Goal: Task Accomplishment & Management: Manage account settings

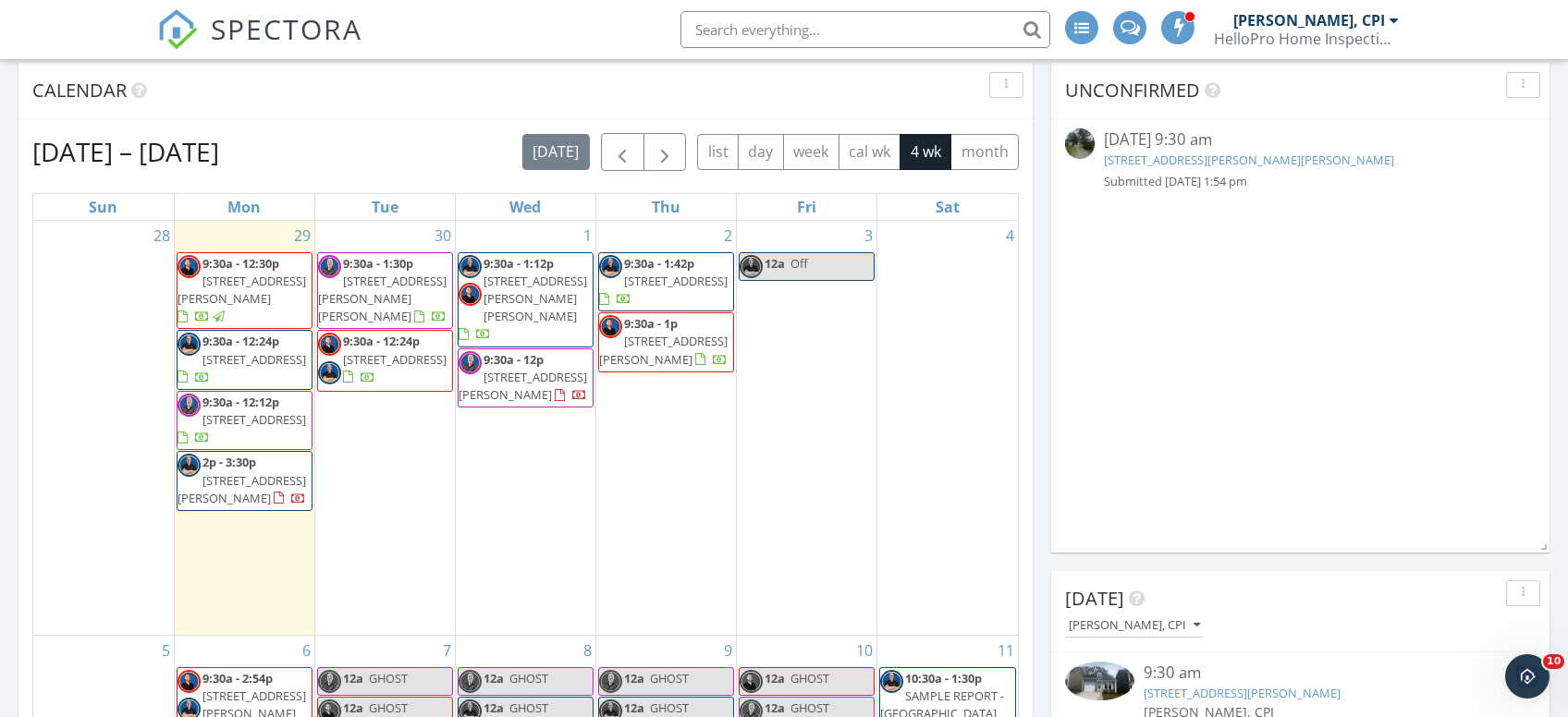
click at [227, 309] on div at bounding box center [203, 318] width 50 height 18
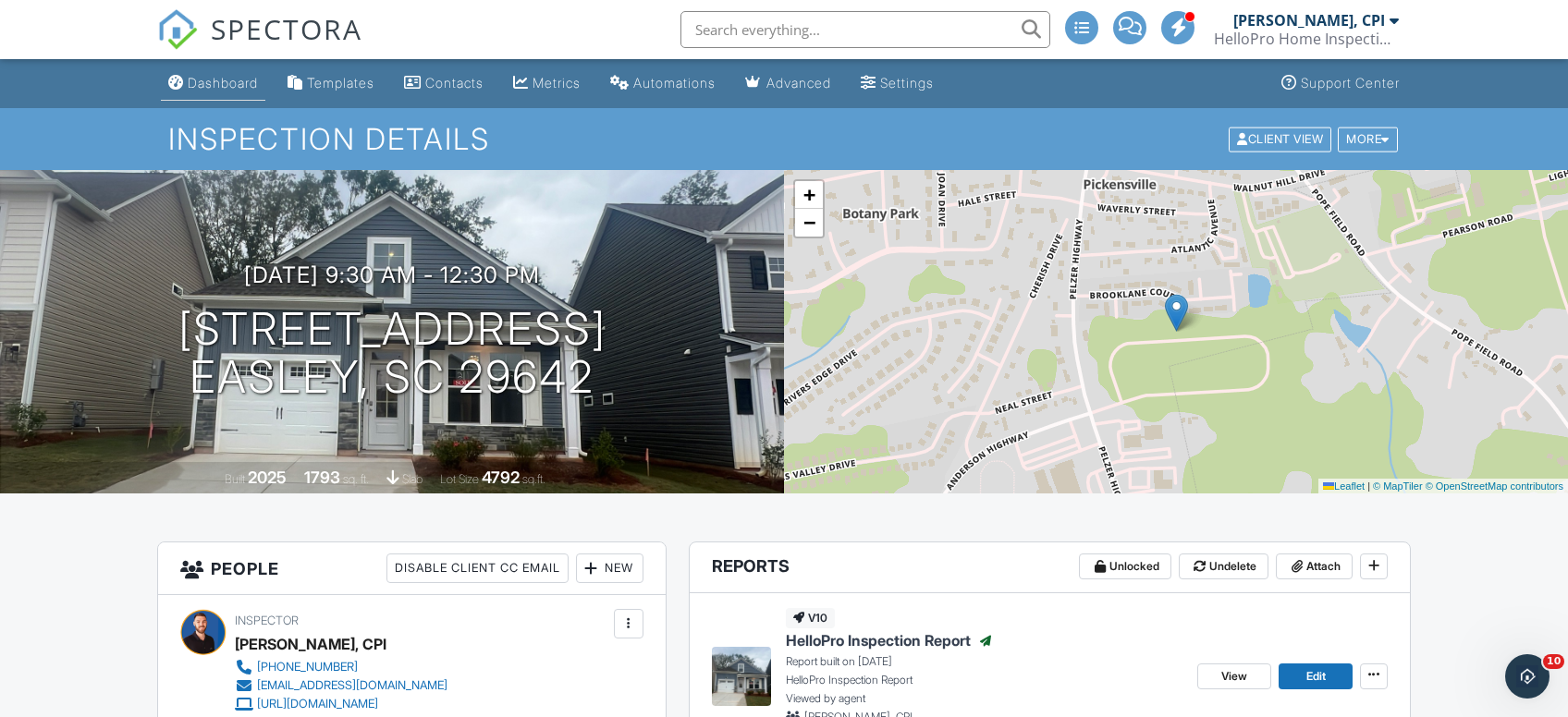
click at [220, 84] on div "Dashboard" at bounding box center [222, 82] width 71 height 16
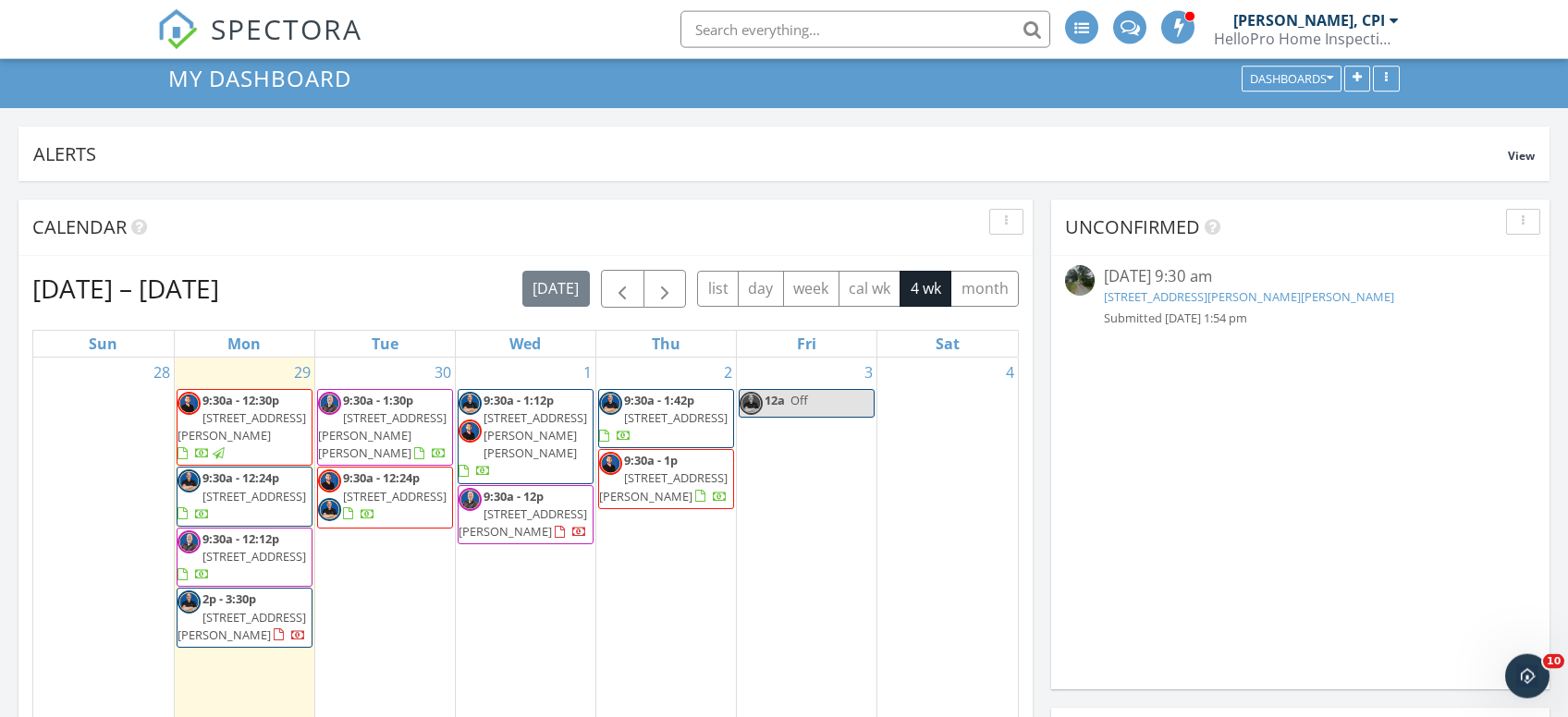
scroll to position [98, 0]
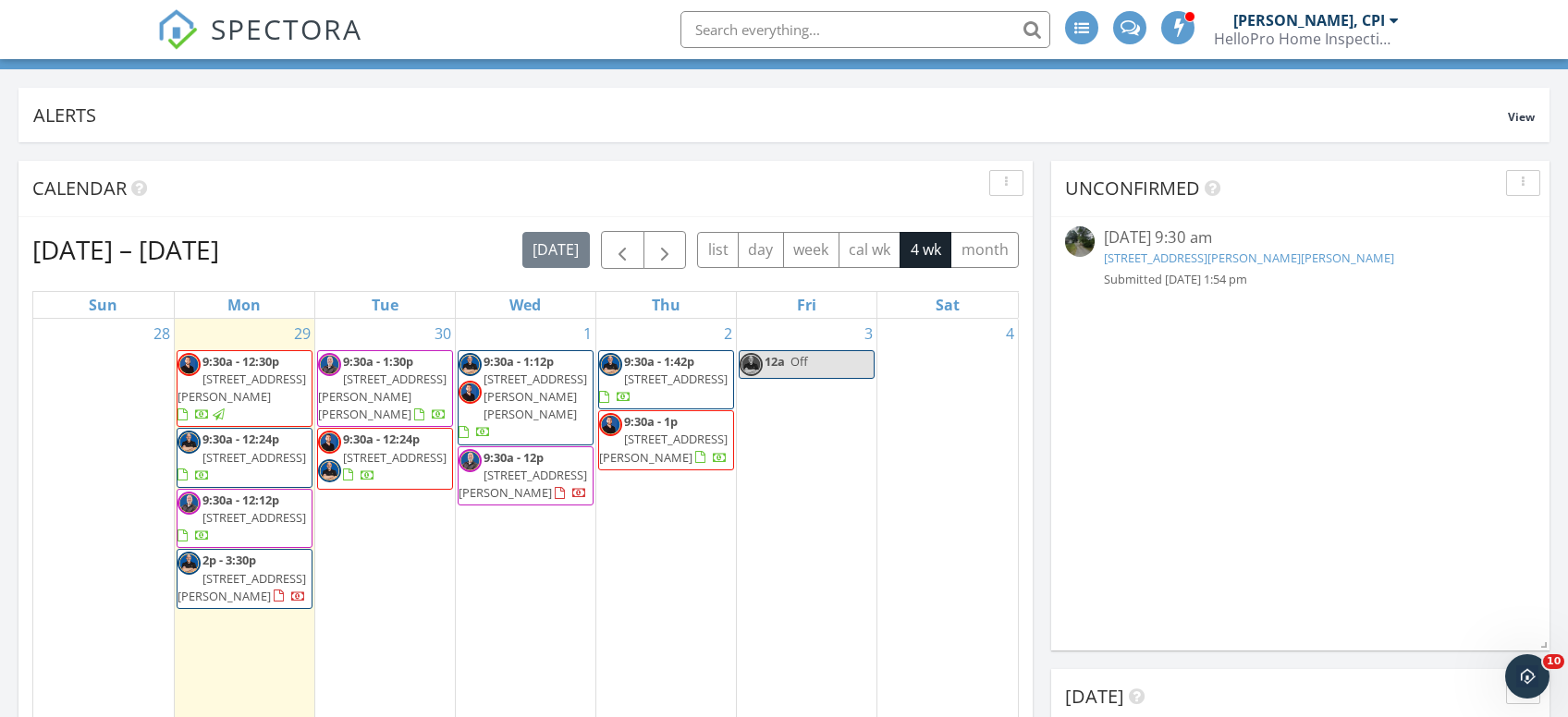
click at [832, 29] on input "text" at bounding box center [865, 29] width 369 height 37
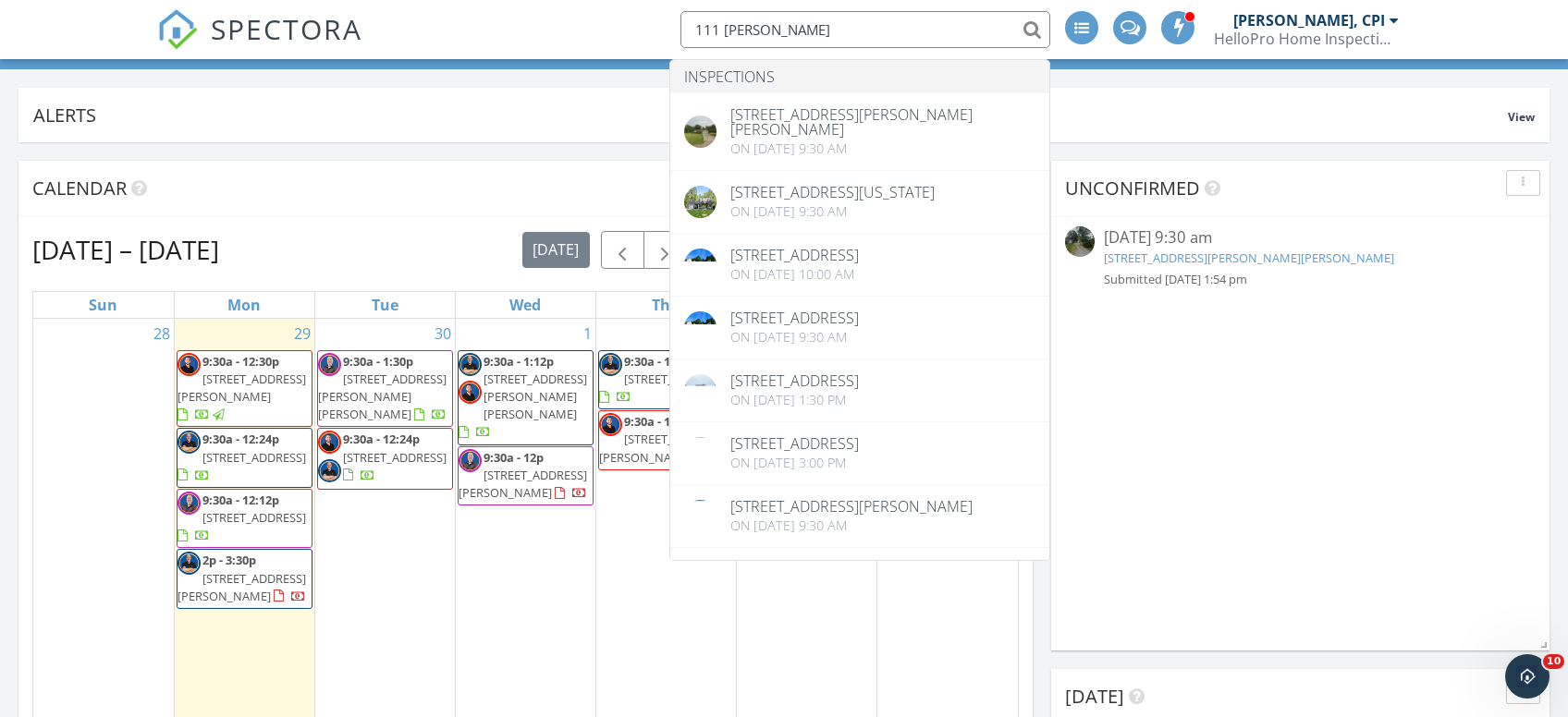
type input "111 kenneth dr"
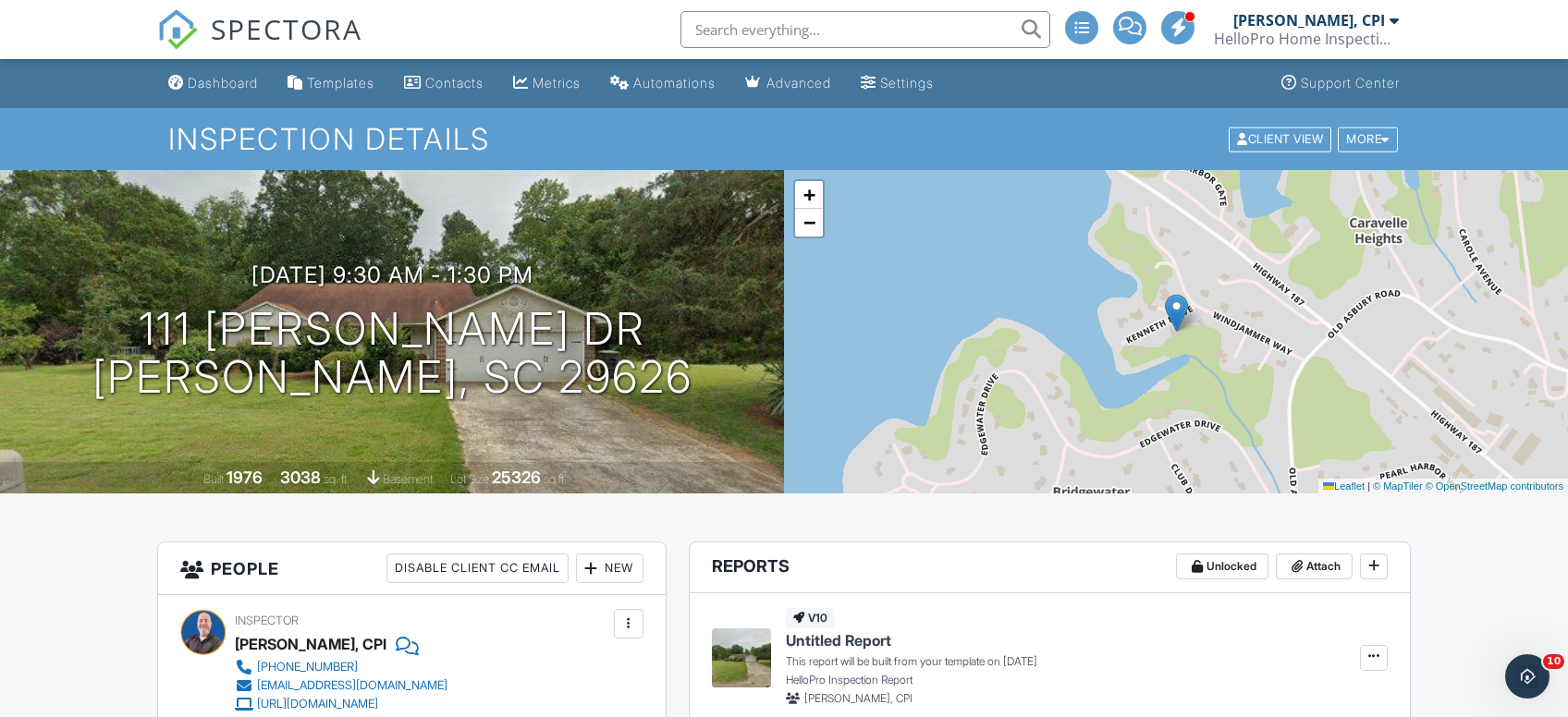
scroll to position [392, 0]
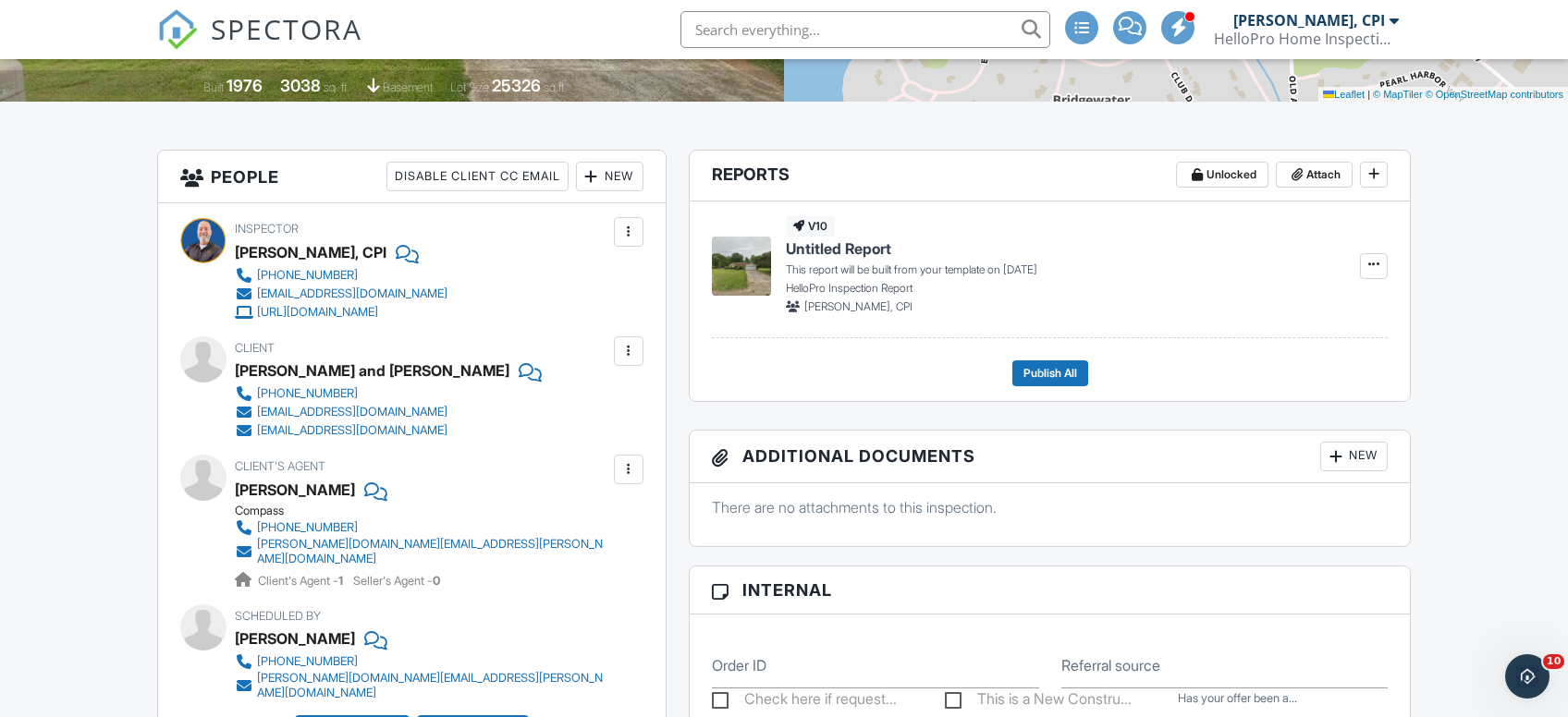
click at [717, 37] on input "text" at bounding box center [865, 29] width 369 height 37
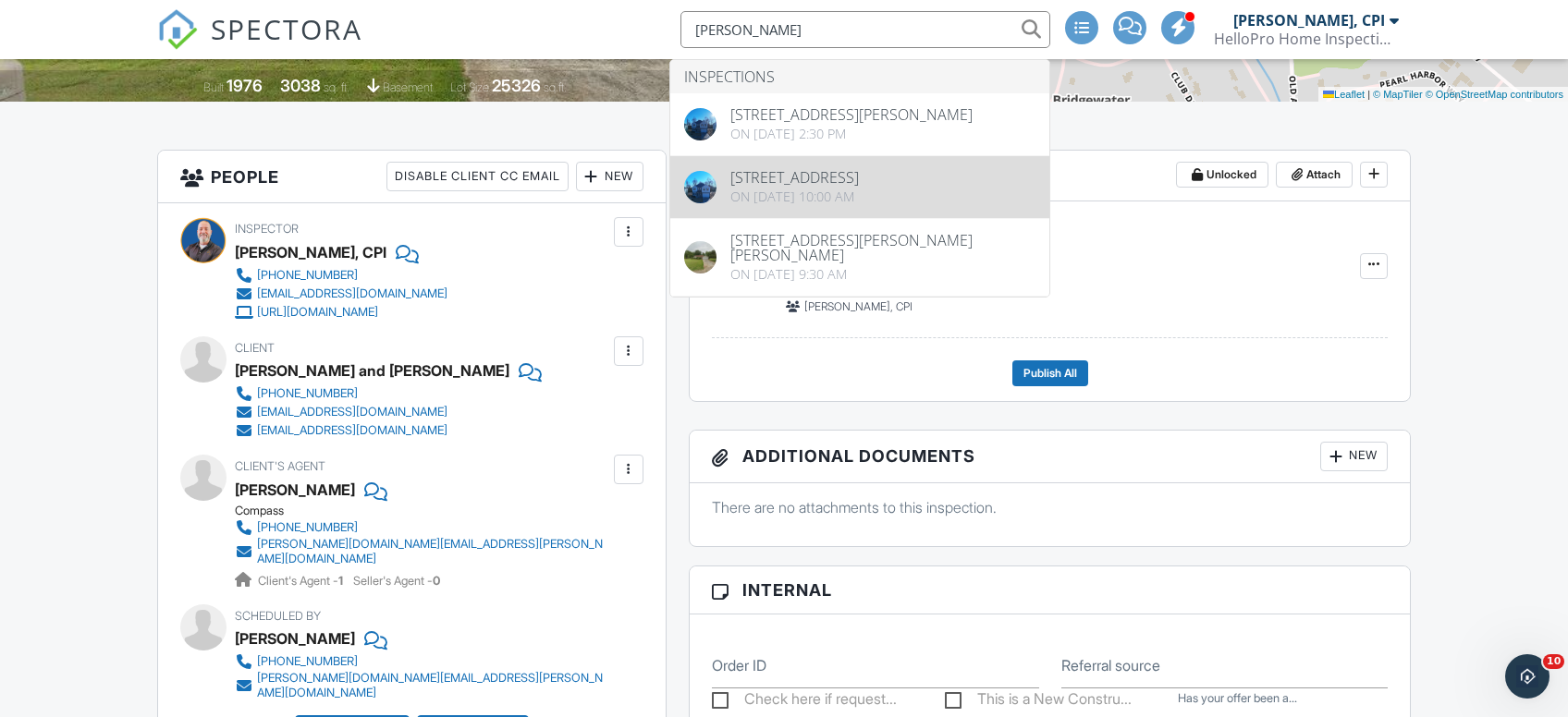
type input "[PERSON_NAME]"
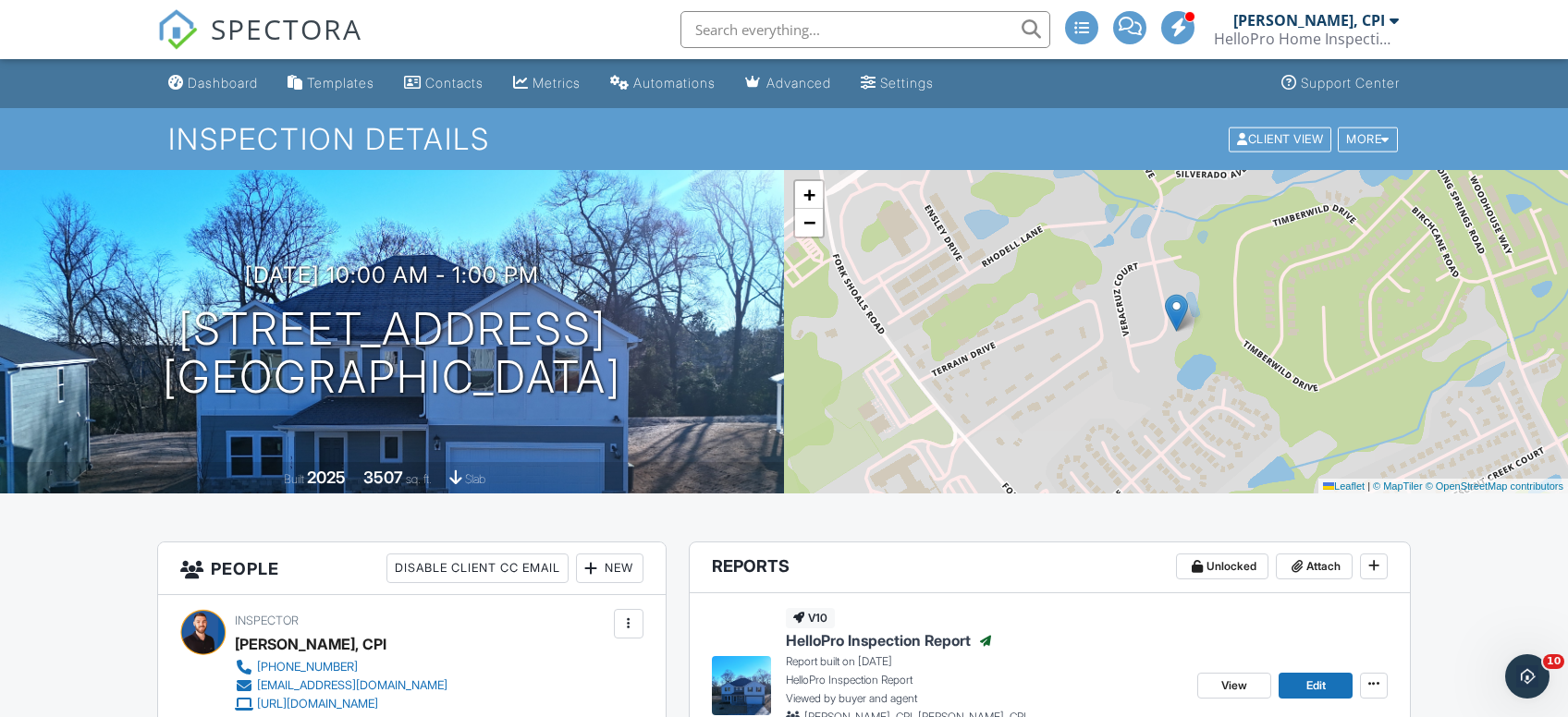
click at [205, 80] on div "Dashboard" at bounding box center [222, 82] width 71 height 16
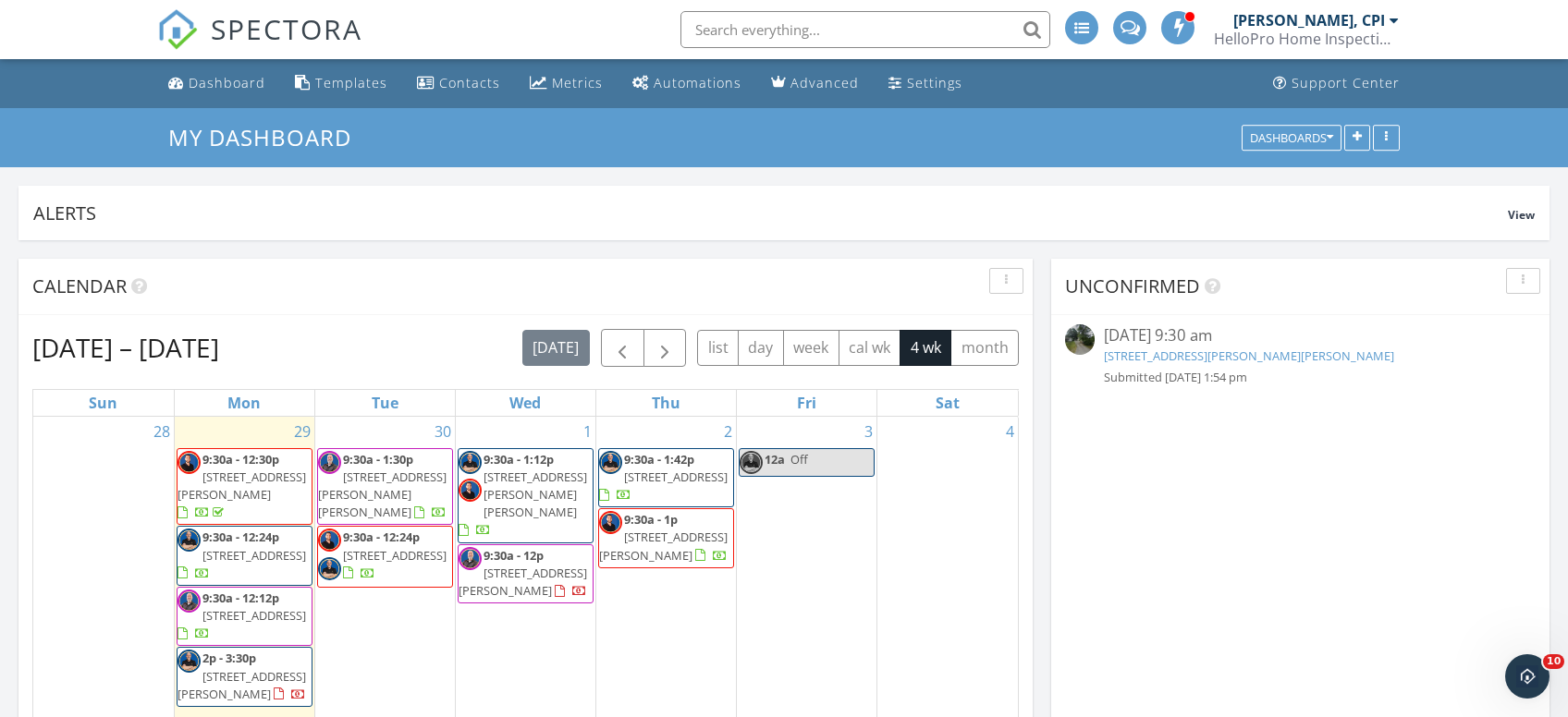
click at [212, 621] on span "505 E Czardas Way, Reidville 29375" at bounding box center [254, 616] width 103 height 17
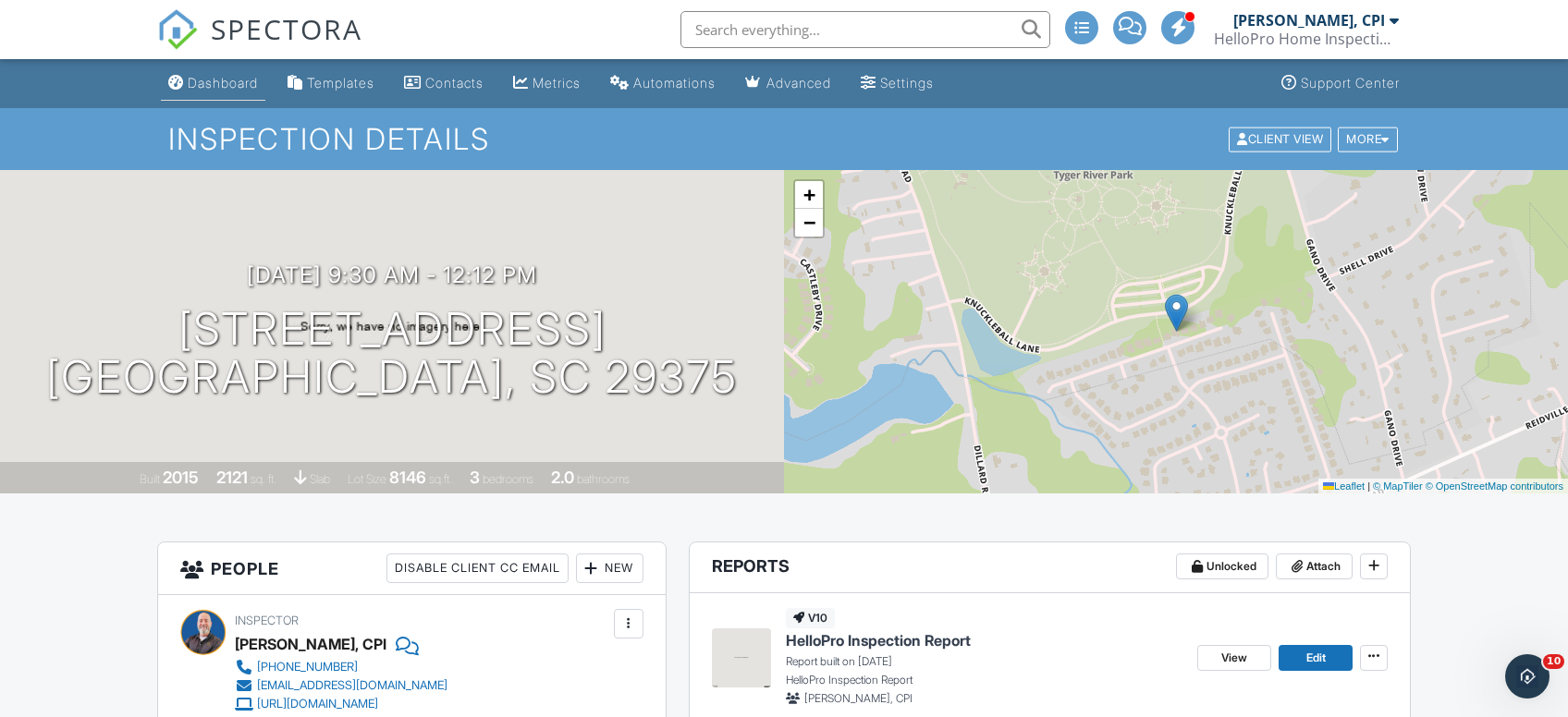
click at [230, 74] on div "Dashboard" at bounding box center [222, 82] width 71 height 16
